Goal: Information Seeking & Learning: Check status

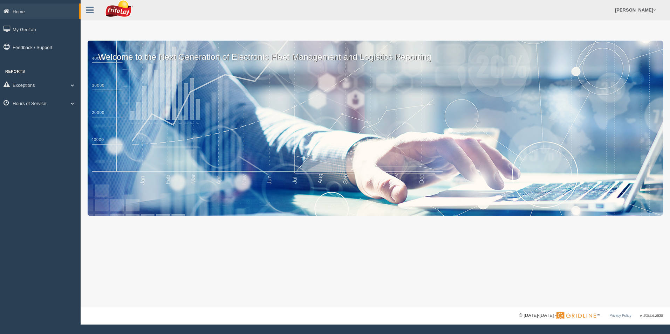
click at [411, 156] on div "Welcome to the Next Generation of Electronic Fleet Management and Logistics Rep…" at bounding box center [376, 128] width 576 height 175
click at [309, 90] on div "Welcome to the Next Generation of Electronic Fleet Management and Logistics Rep…" at bounding box center [376, 128] width 576 height 175
click at [72, 106] on link "Hours of Service" at bounding box center [40, 103] width 81 height 16
click at [61, 118] on link "HOS Explanation Reports" at bounding box center [46, 119] width 66 height 13
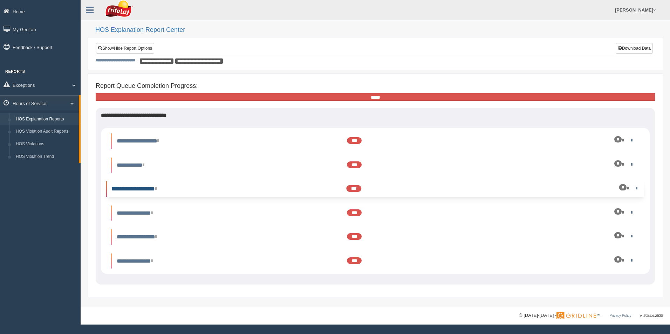
click at [157, 190] on link "**********" at bounding box center [133, 188] width 45 height 5
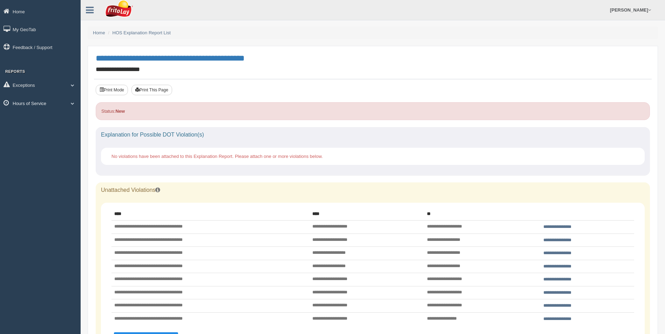
click at [73, 103] on span at bounding box center [72, 104] width 9 height 4
click at [55, 122] on link "HOS Explanation Reports" at bounding box center [46, 119] width 66 height 13
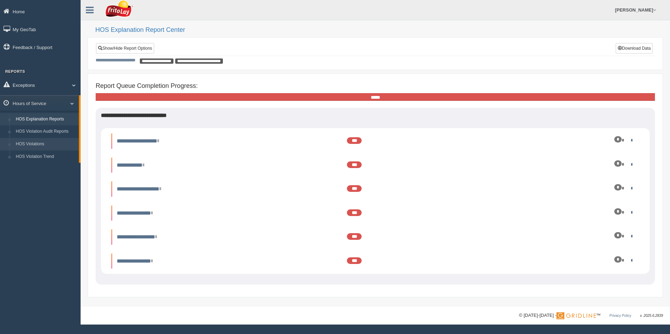
click at [42, 144] on link "HOS Violations" at bounding box center [46, 144] width 66 height 13
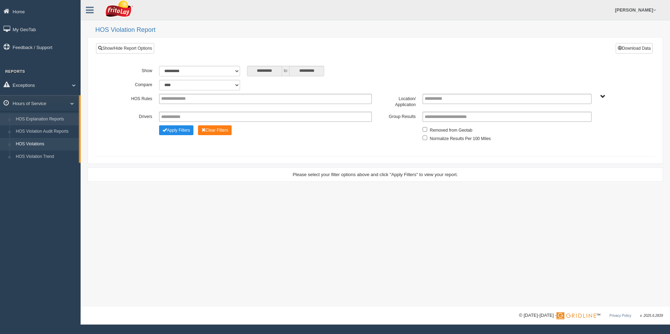
click at [43, 117] on link "HOS Explanation Reports" at bounding box center [46, 119] width 66 height 13
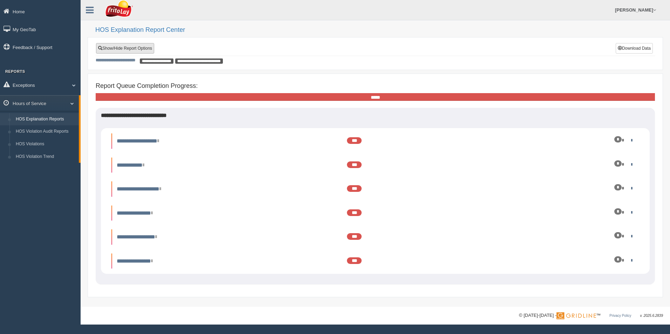
click at [140, 46] on link "Show/Hide Report Options" at bounding box center [125, 48] width 58 height 11
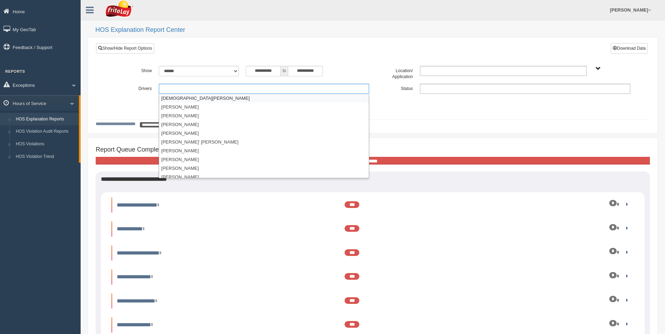
click at [211, 88] on ul at bounding box center [264, 89] width 210 height 10
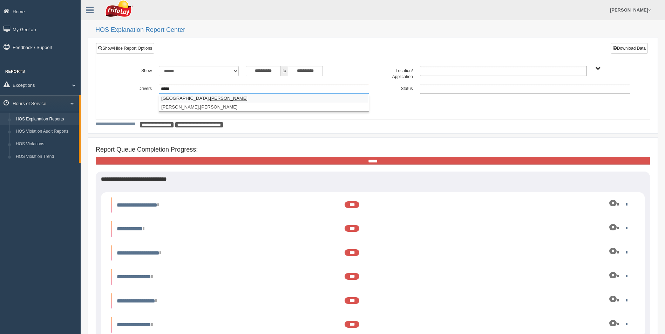
type input "*****"
click at [210, 98] on em "Kevin" at bounding box center [229, 98] width 38 height 5
click at [190, 101] on button "Apply Filters" at bounding box center [176, 102] width 34 height 10
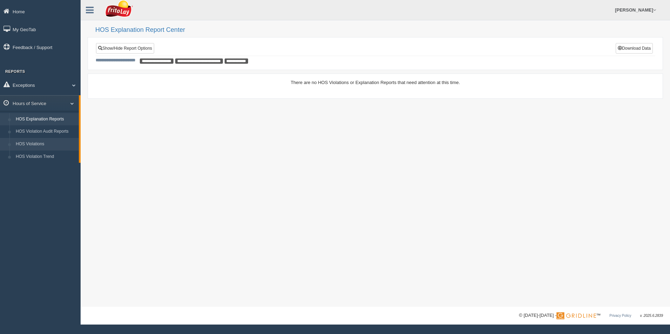
click at [39, 141] on link "HOS Violations" at bounding box center [46, 144] width 66 height 13
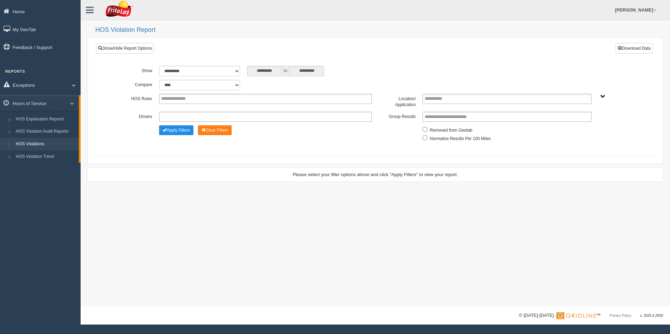
click at [187, 114] on input "text" at bounding box center [175, 117] width 29 height 9
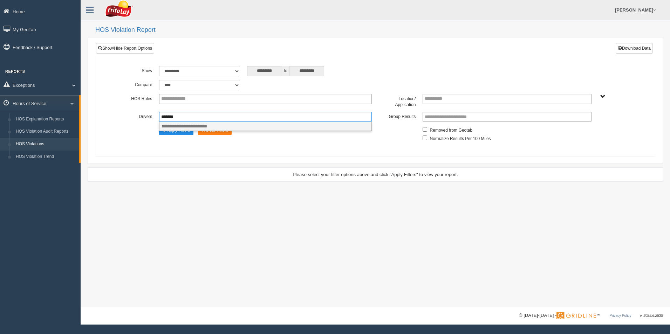
type input "*****"
click at [184, 130] on button "Apply Filters" at bounding box center [176, 130] width 34 height 10
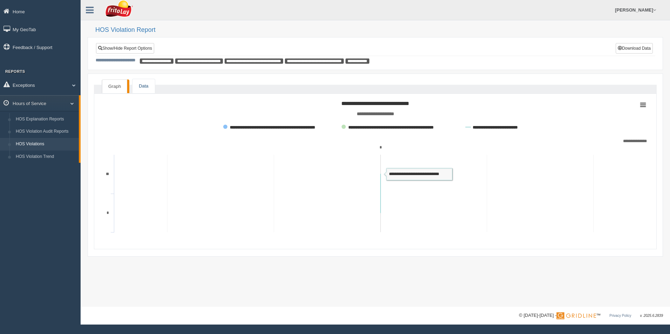
click at [138, 80] on link "Data" at bounding box center [143, 86] width 22 height 14
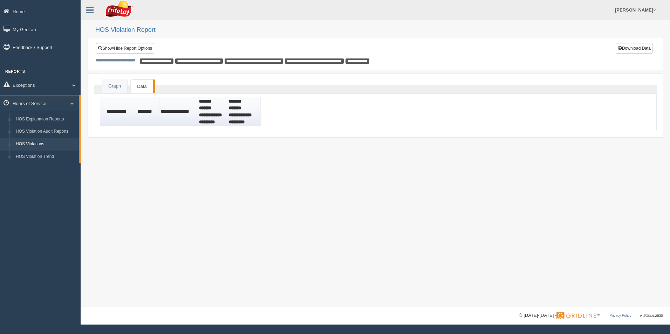
click at [247, 109] on th "**********" at bounding box center [244, 111] width 34 height 29
click at [253, 109] on th "**********" at bounding box center [244, 111] width 34 height 29
click at [120, 88] on link "Graph" at bounding box center [114, 86] width 25 height 14
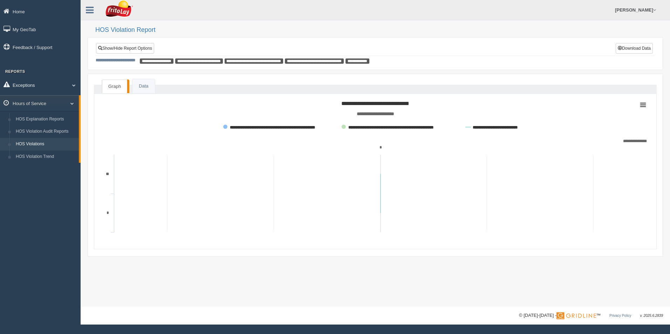
click at [71, 88] on link "Exceptions" at bounding box center [40, 85] width 81 height 16
click at [40, 153] on link "Hours of Service" at bounding box center [40, 153] width 81 height 16
click at [47, 133] on link "HOS Violation Audit Reports" at bounding box center [46, 131] width 66 height 13
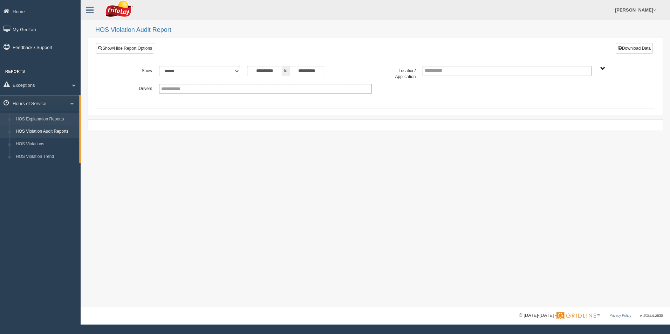
click at [49, 118] on link "HOS Explanation Reports" at bounding box center [46, 119] width 66 height 13
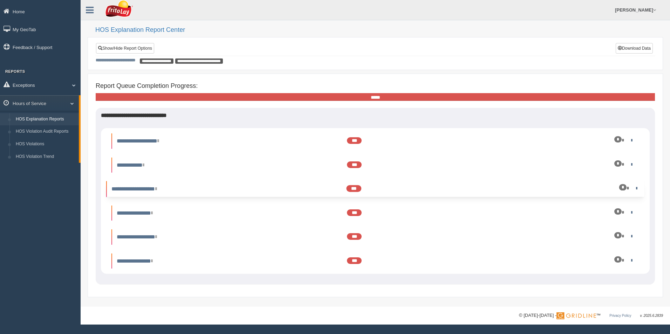
click at [625, 189] on div "*" at bounding box center [622, 187] width 7 height 6
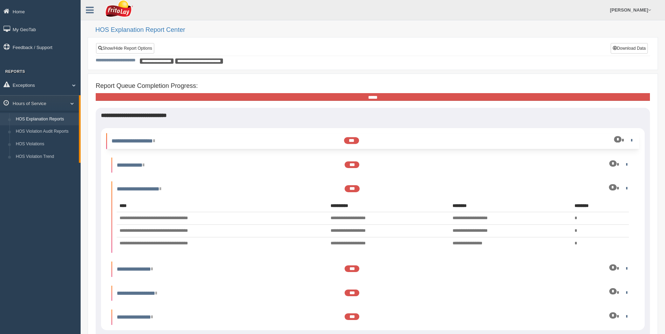
click at [623, 136] on li "**********" at bounding box center [372, 141] width 533 height 15
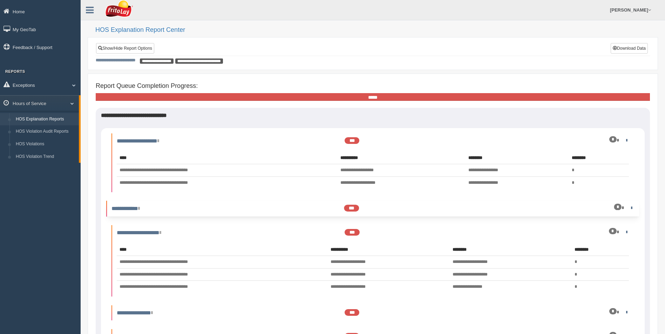
click at [621, 205] on div "*" at bounding box center [617, 207] width 7 height 6
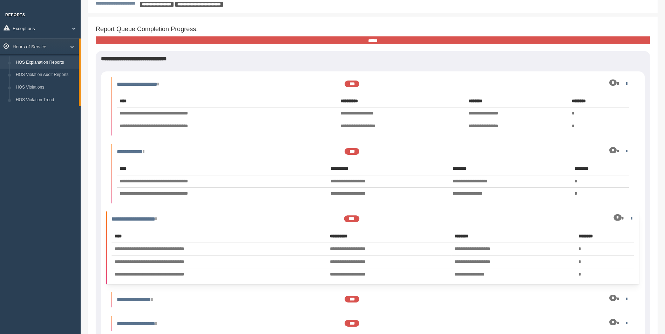
scroll to position [137, 0]
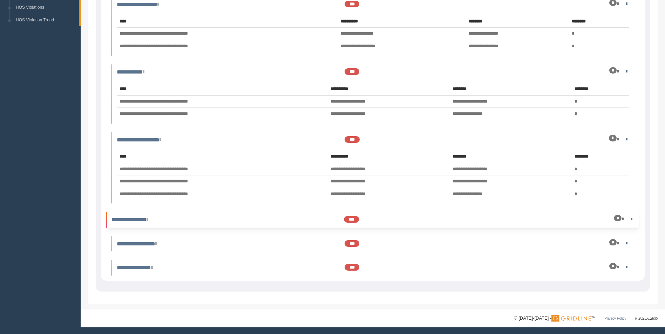
click at [620, 223] on div "*" at bounding box center [593, 219] width 81 height 7
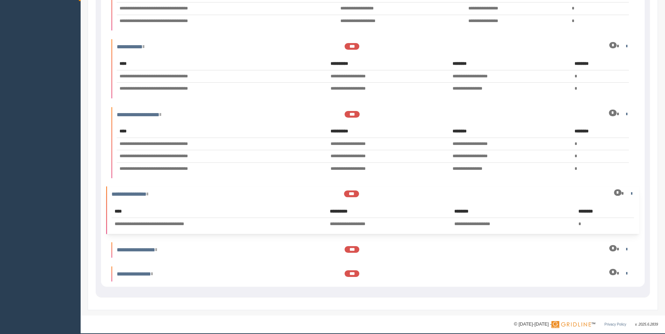
scroll to position [168, 0]
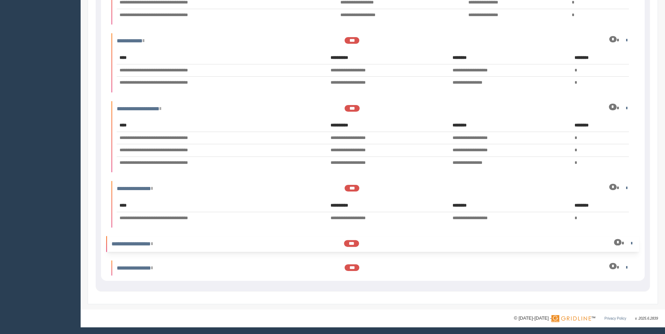
click at [624, 240] on div "*" at bounding box center [593, 243] width 81 height 7
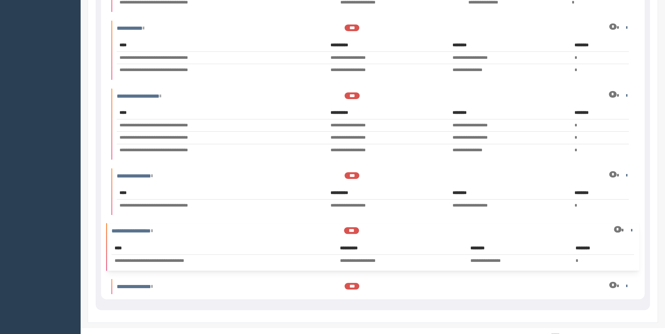
scroll to position [199, 0]
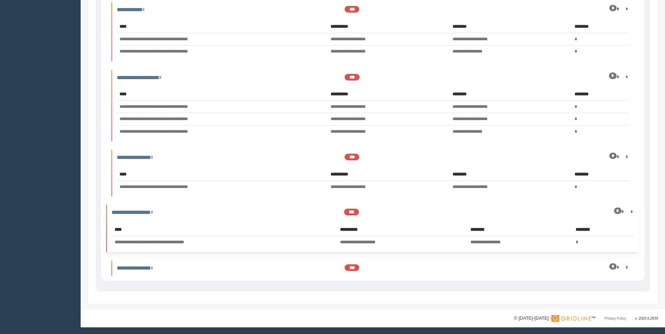
click at [624, 248] on td "*" at bounding box center [603, 242] width 61 height 13
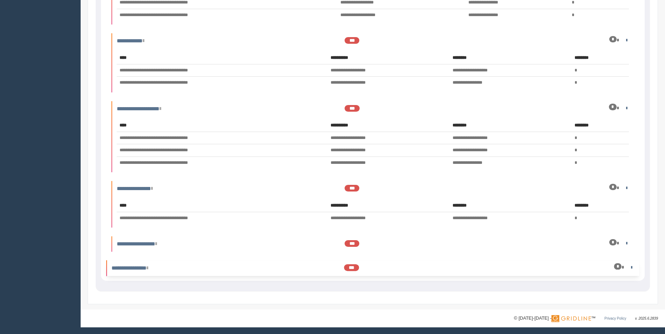
click at [621, 270] on div "*" at bounding box center [617, 266] width 7 height 6
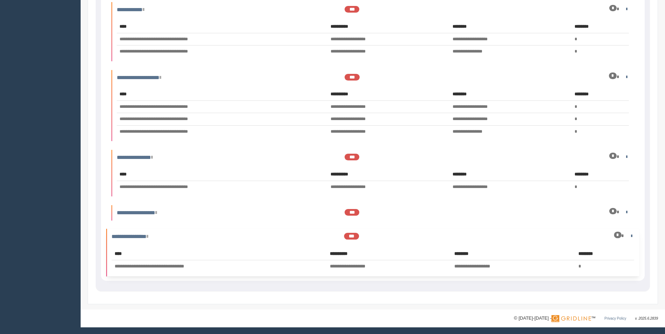
click at [624, 235] on div "*" at bounding box center [593, 235] width 81 height 7
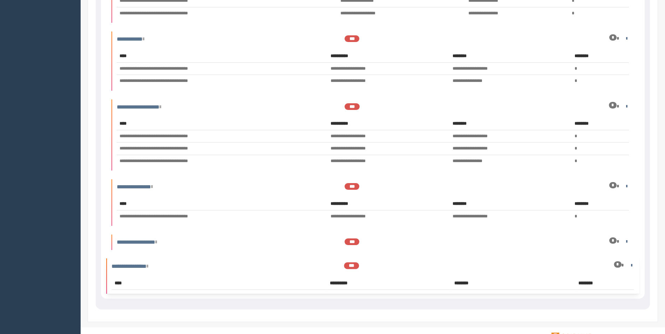
scroll to position [168, 0]
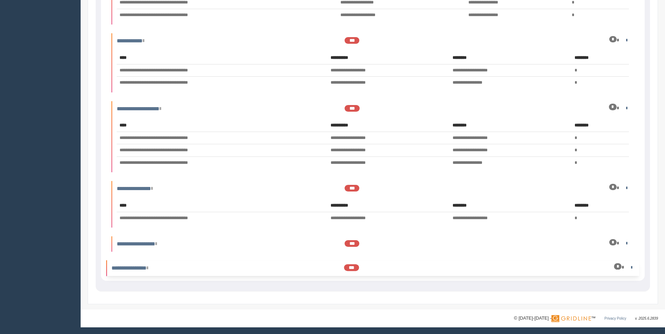
click at [624, 235] on ul "**********" at bounding box center [373, 121] width 530 height 310
click at [617, 264] on li "**********" at bounding box center [372, 267] width 533 height 15
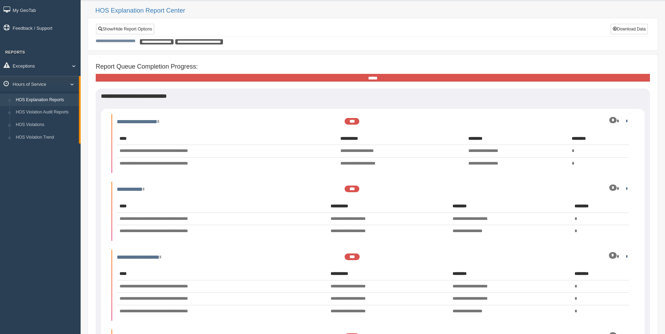
scroll to position [0, 0]
